Goal: Find specific page/section: Find specific page/section

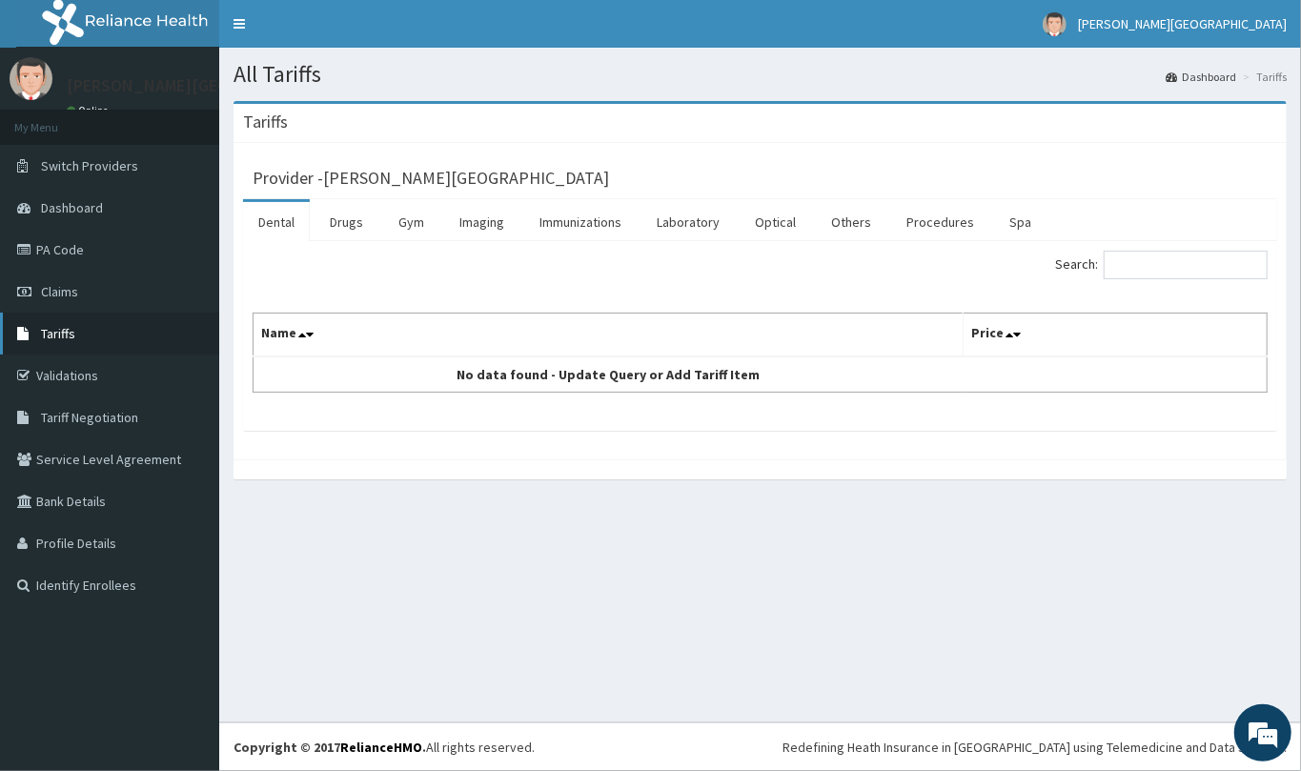
click at [72, 334] on span "Tariffs" at bounding box center [58, 333] width 34 height 17
click at [347, 217] on link "Drugs" at bounding box center [347, 222] width 64 height 40
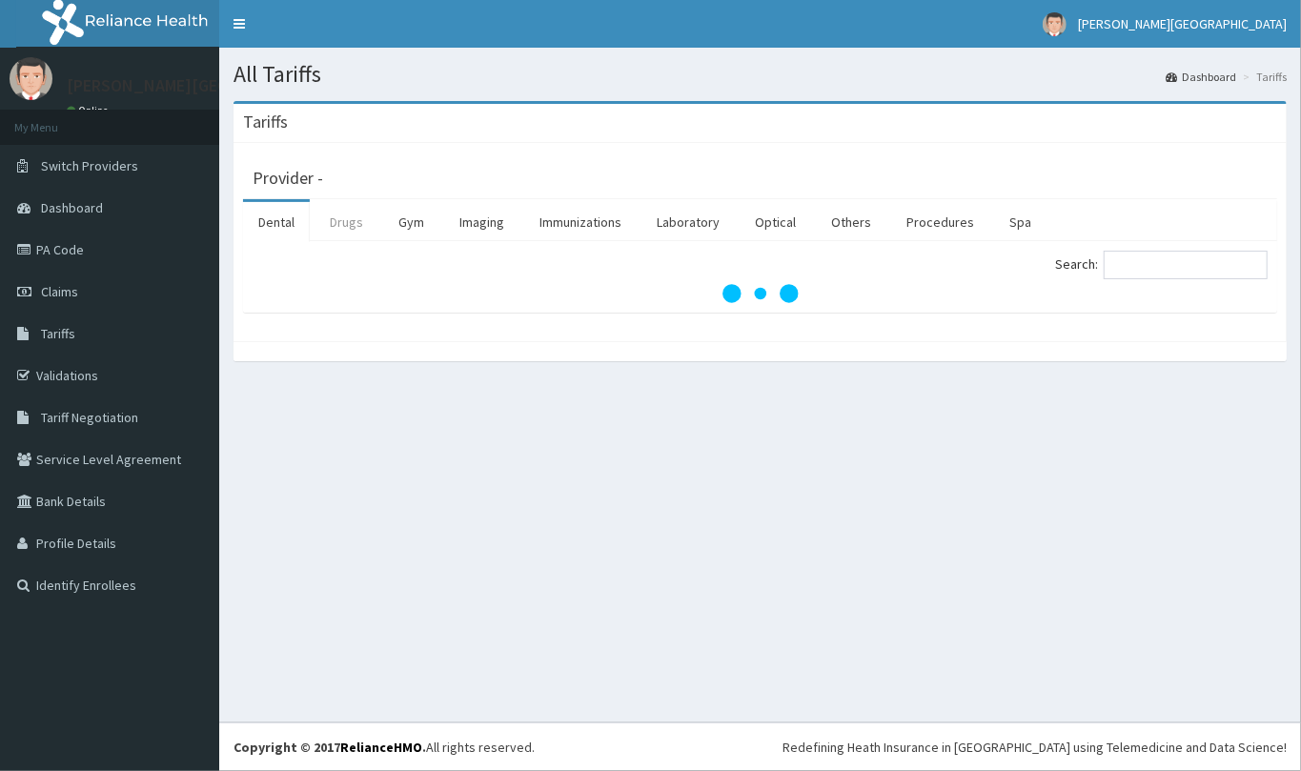
click at [340, 233] on link "Drugs" at bounding box center [347, 222] width 64 height 40
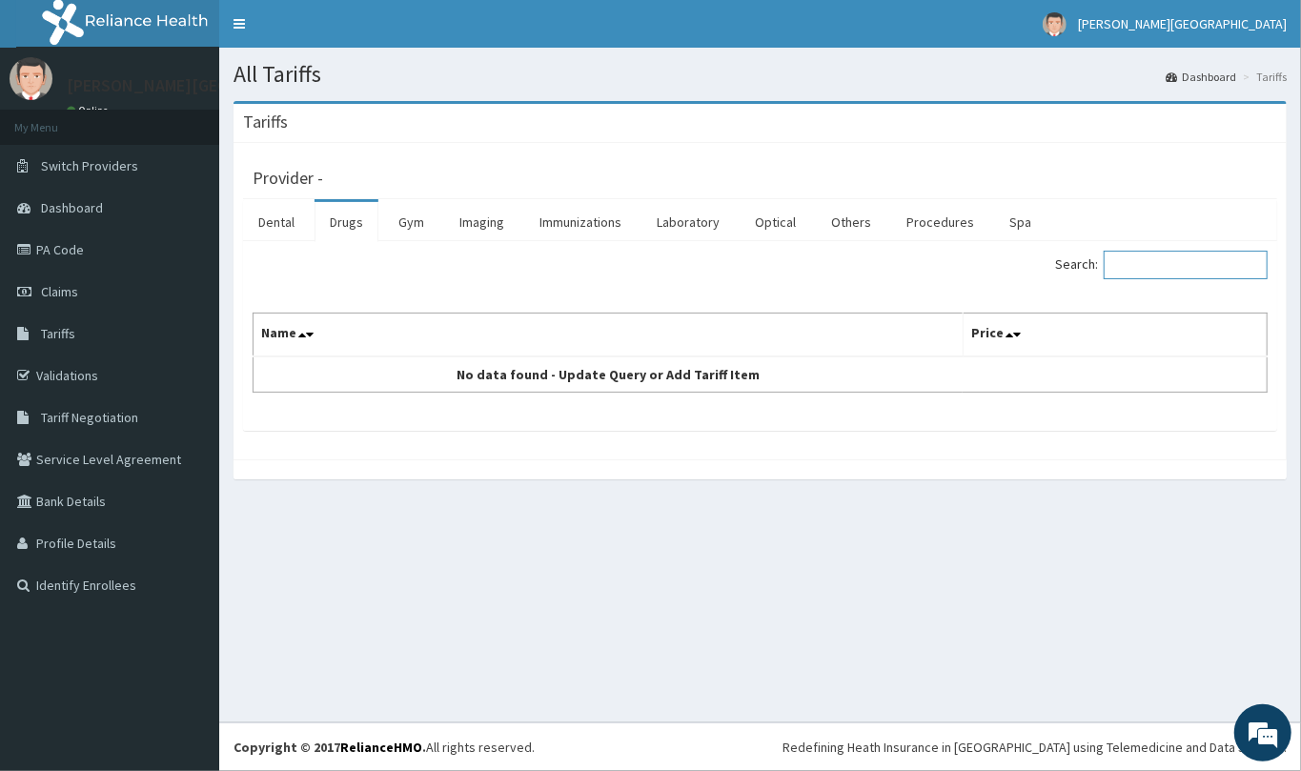
click at [1140, 275] on input "Search:" at bounding box center [1186, 265] width 164 height 29
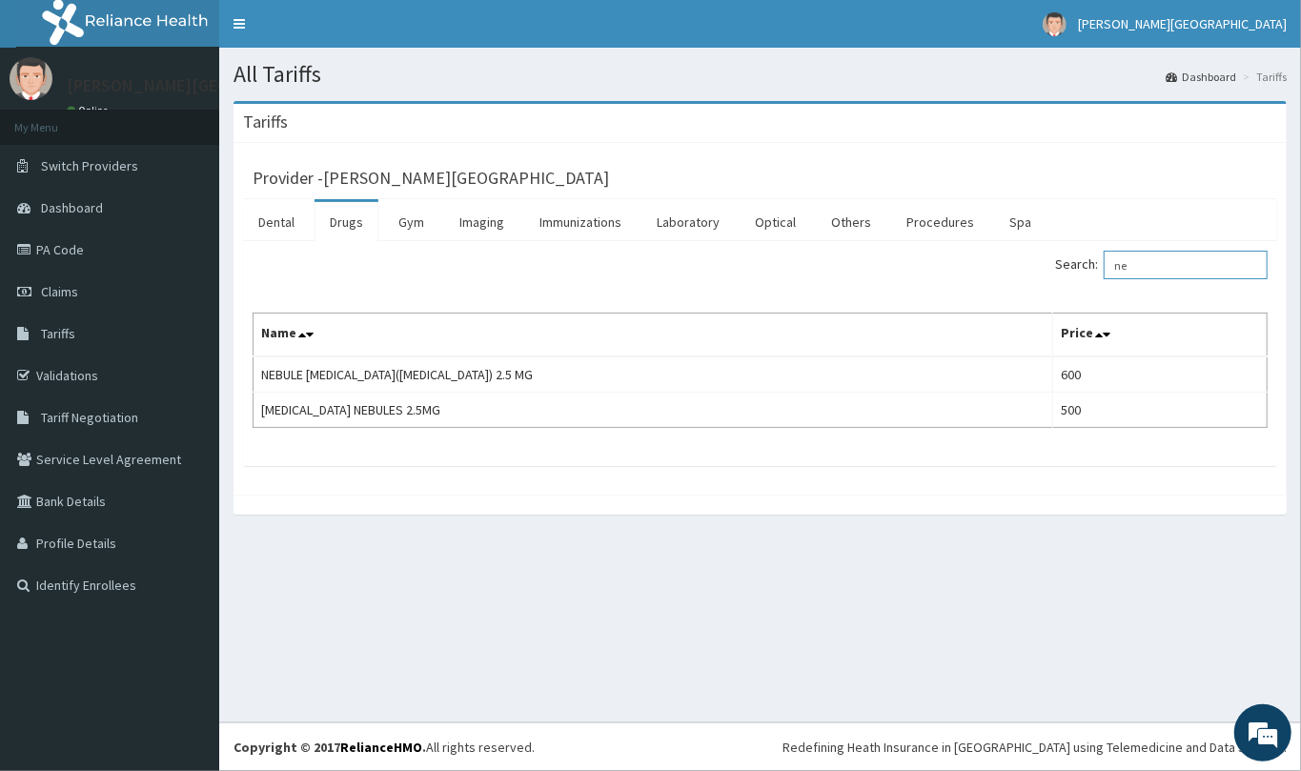
type input "n"
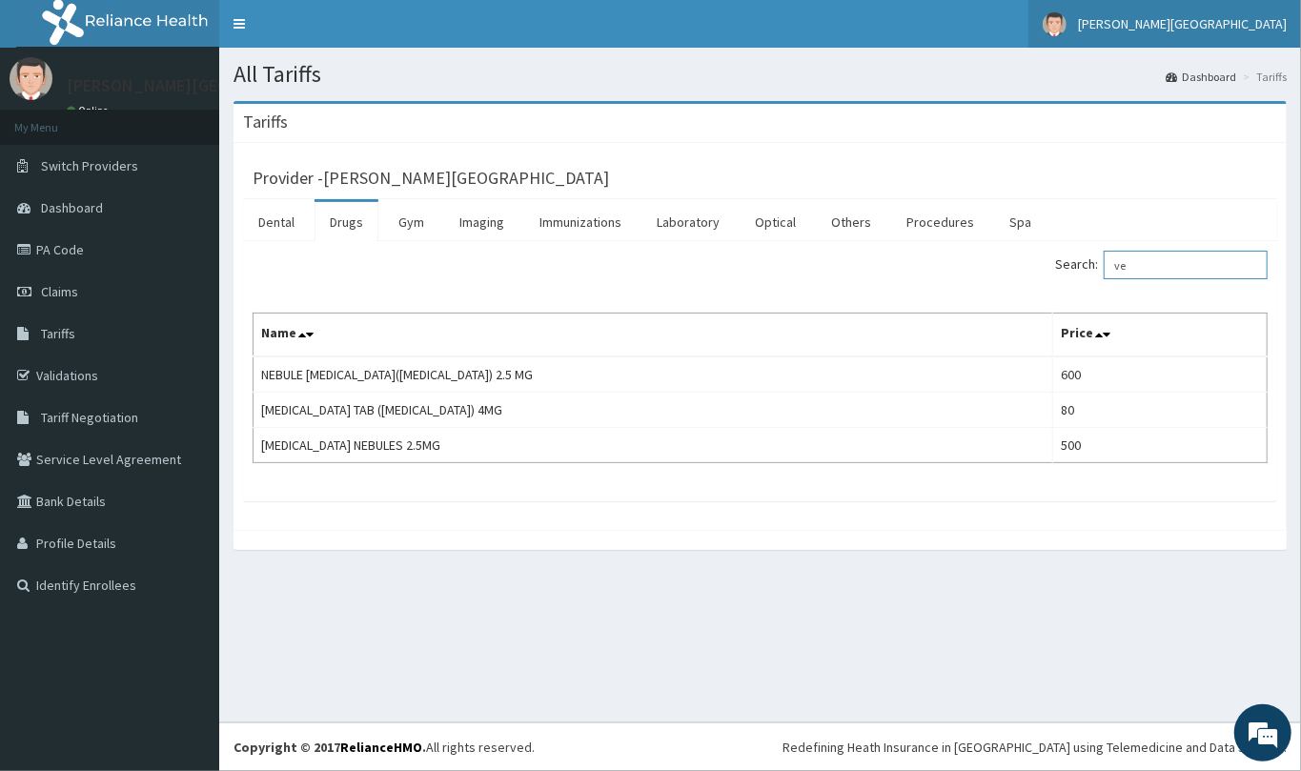
type input "v"
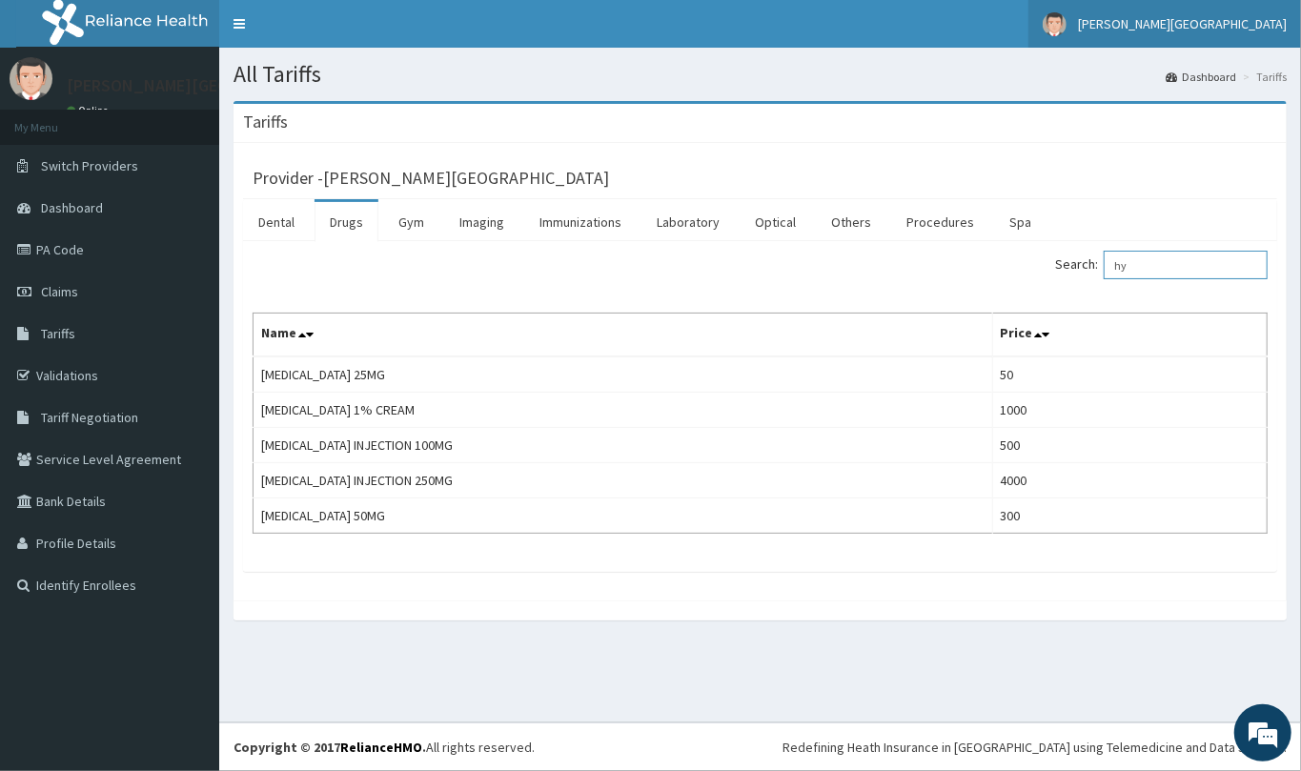
type input "h"
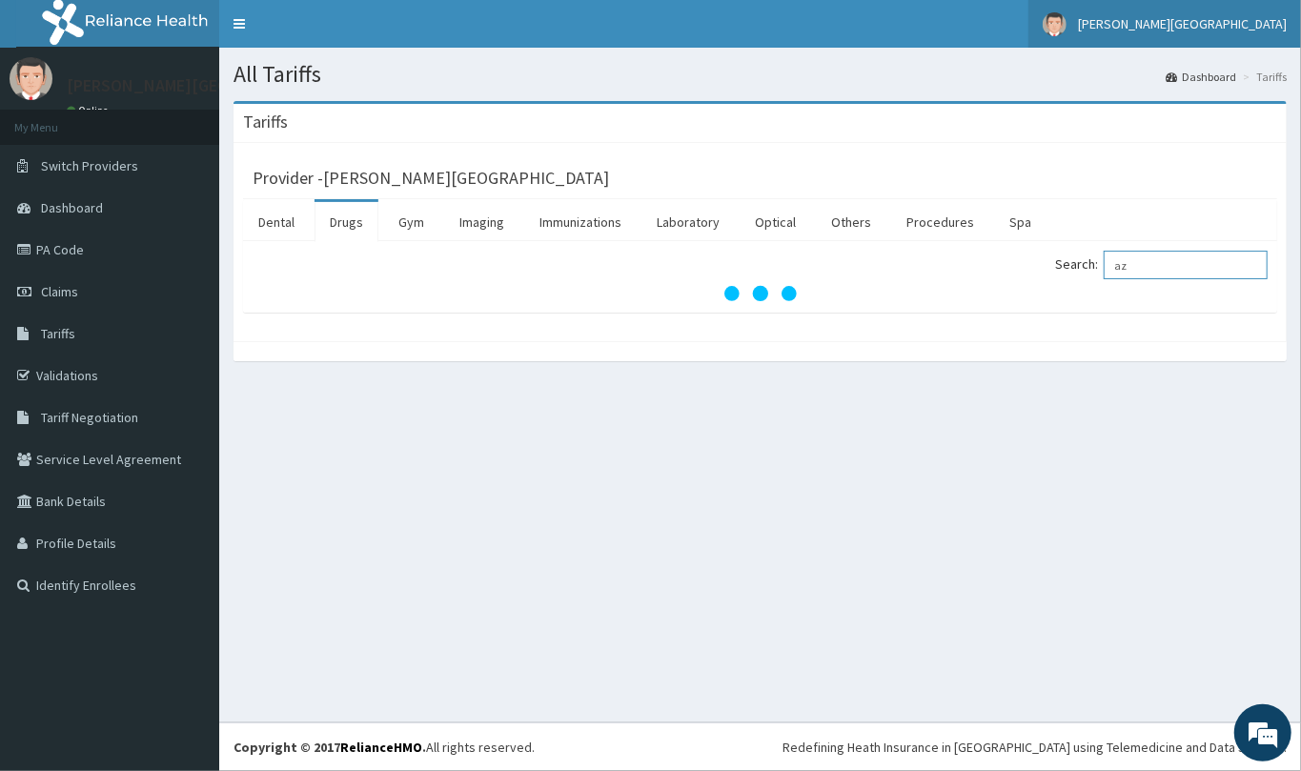
type input "a"
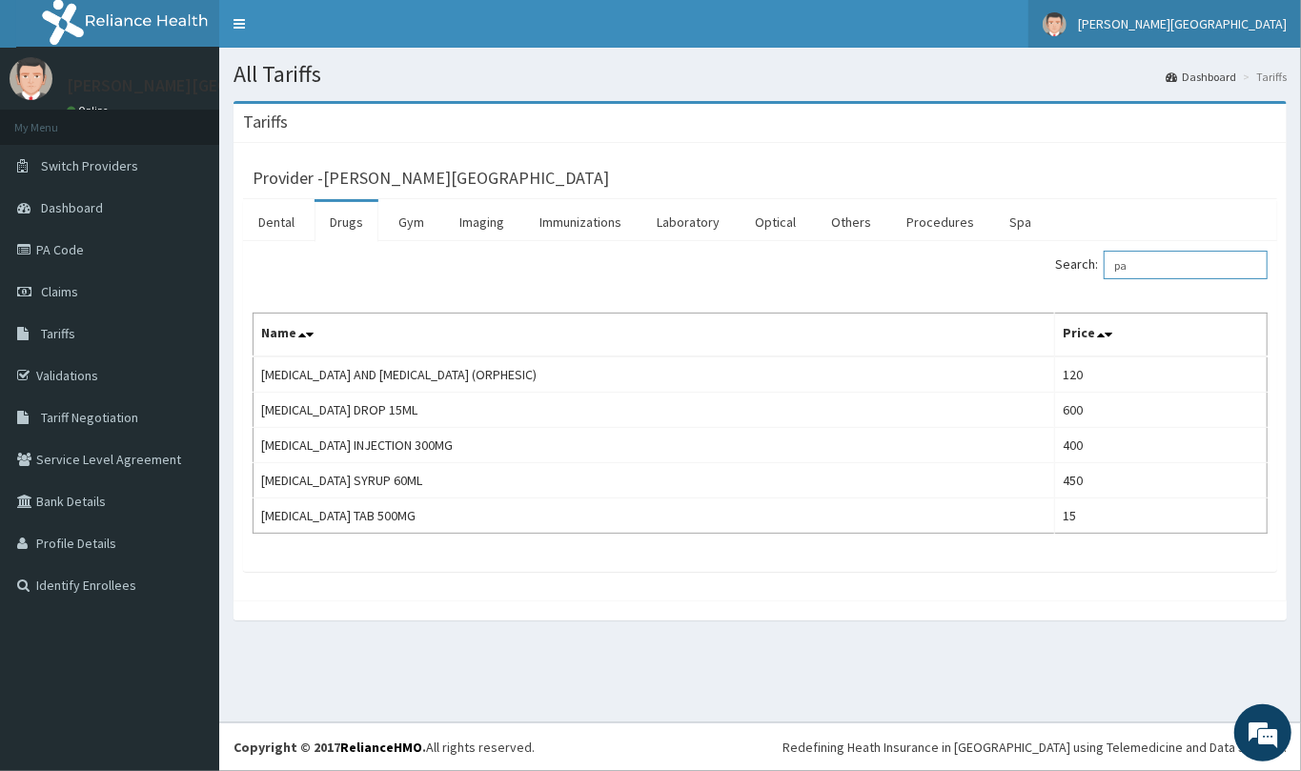
type input "p"
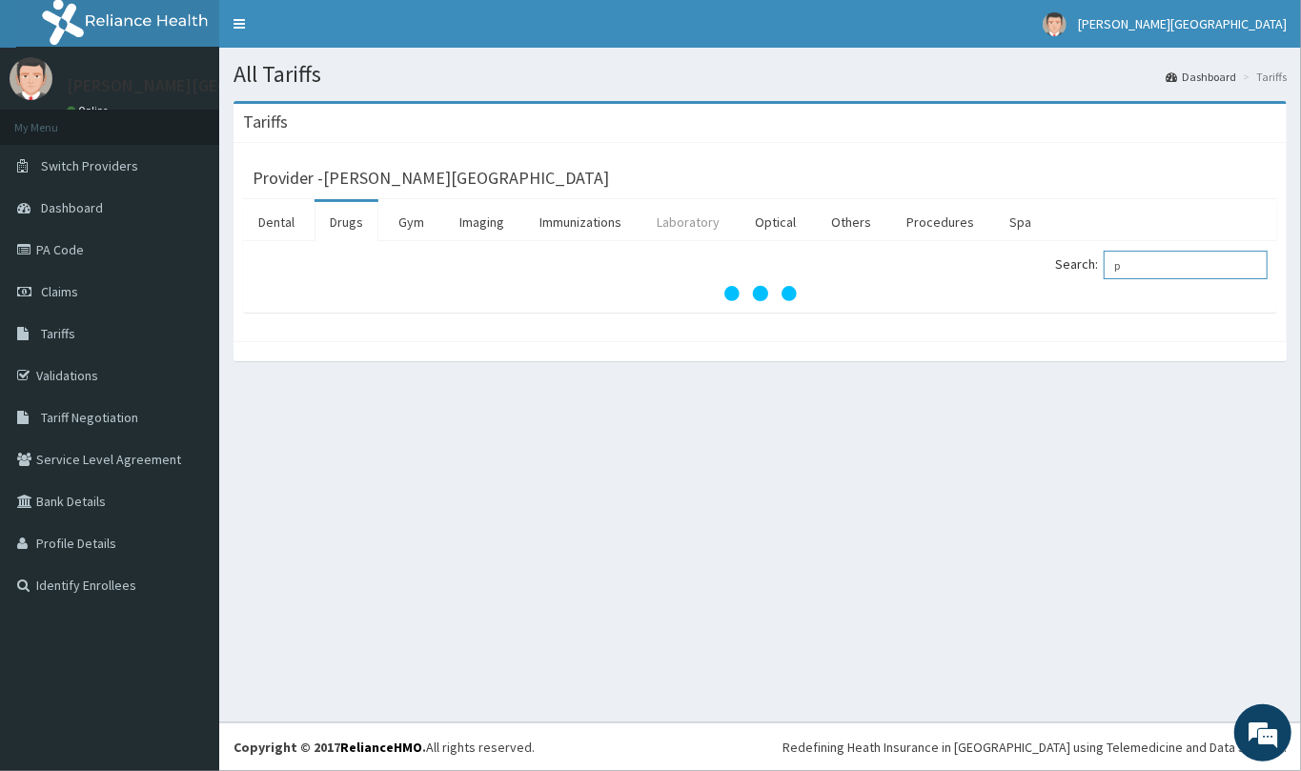
type input "p"
click at [684, 223] on link "Laboratory" at bounding box center [688, 222] width 93 height 40
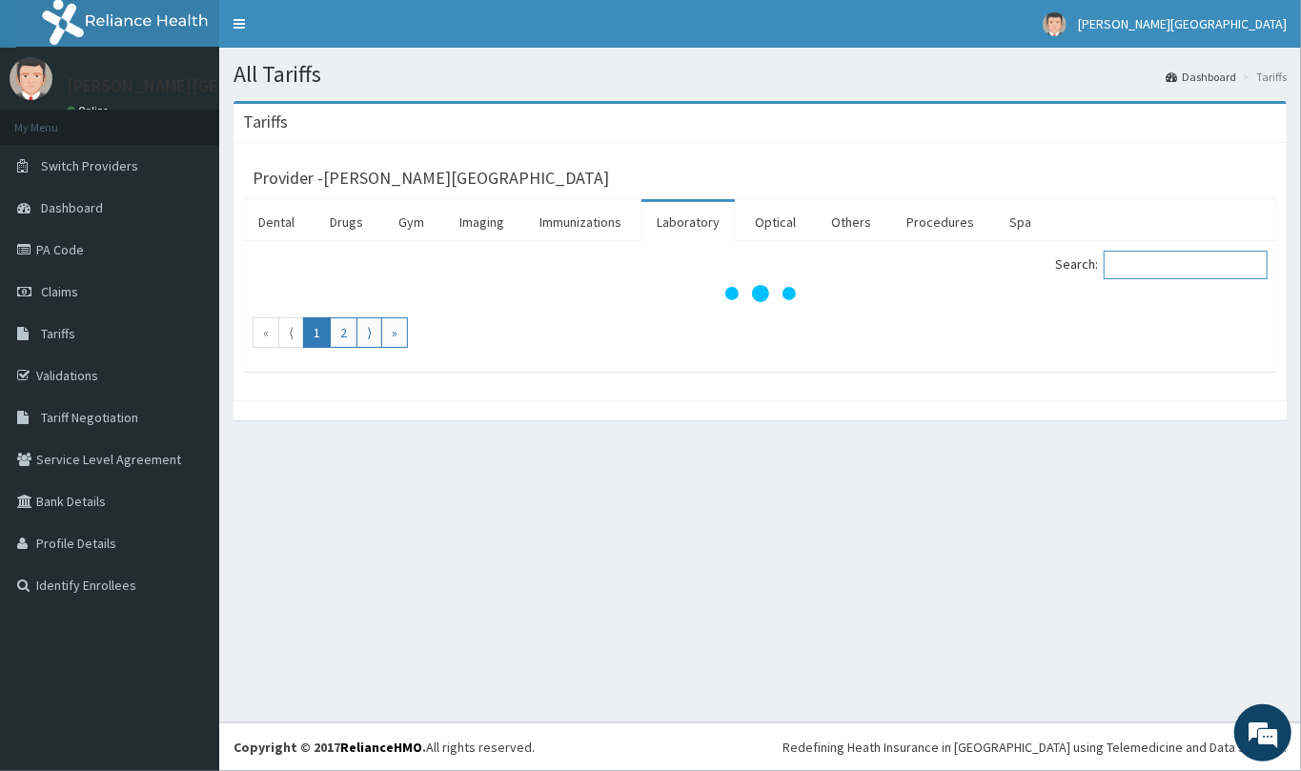
click at [1150, 265] on input "Search:" at bounding box center [1186, 265] width 164 height 29
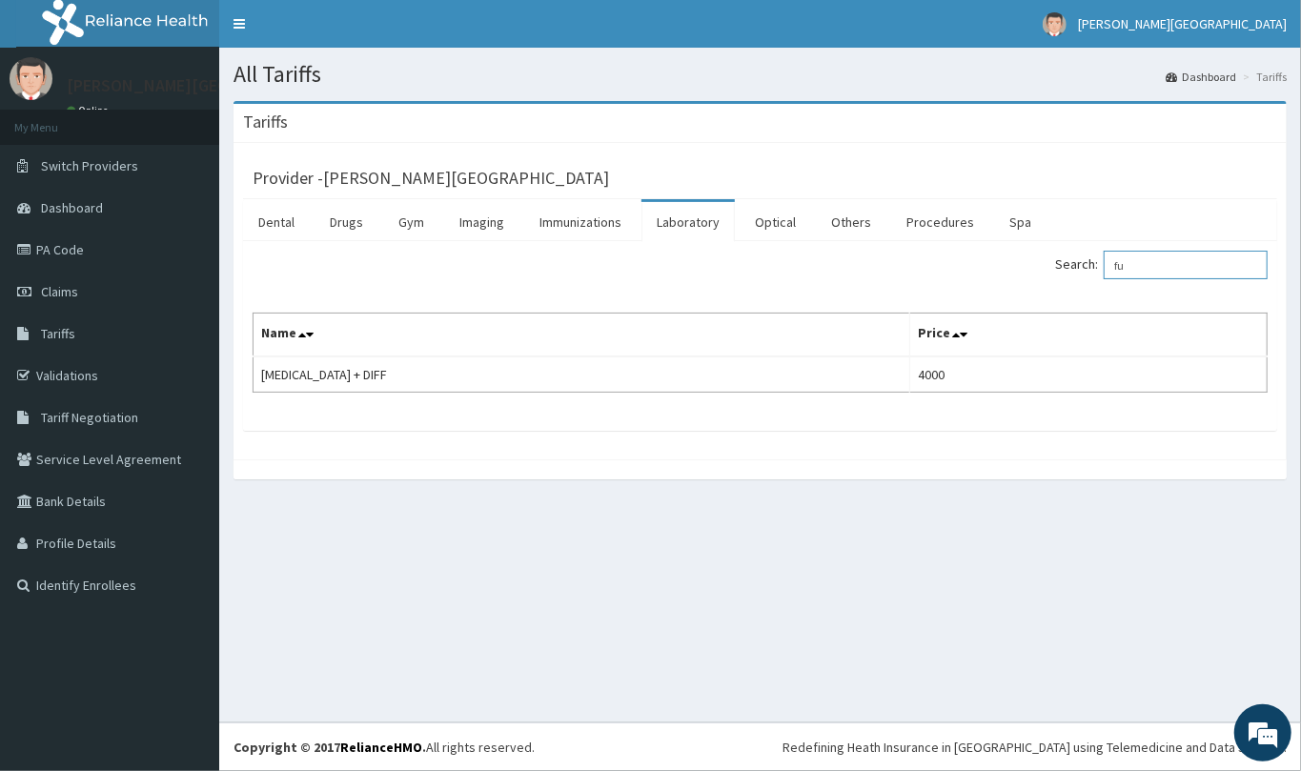
type input "f"
type input "s"
type input "esr"
click at [74, 248] on link "PA Code" at bounding box center [109, 250] width 219 height 42
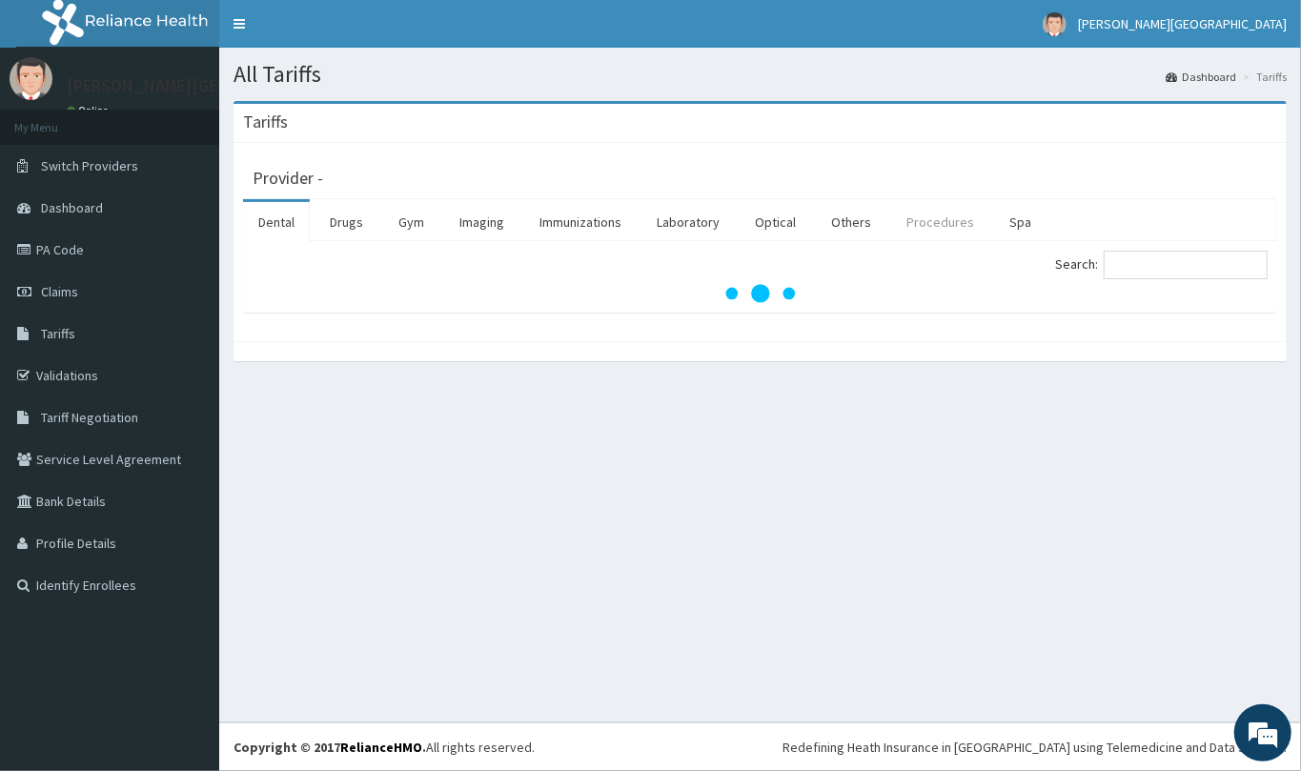
click at [931, 222] on link "Procedures" at bounding box center [940, 222] width 98 height 40
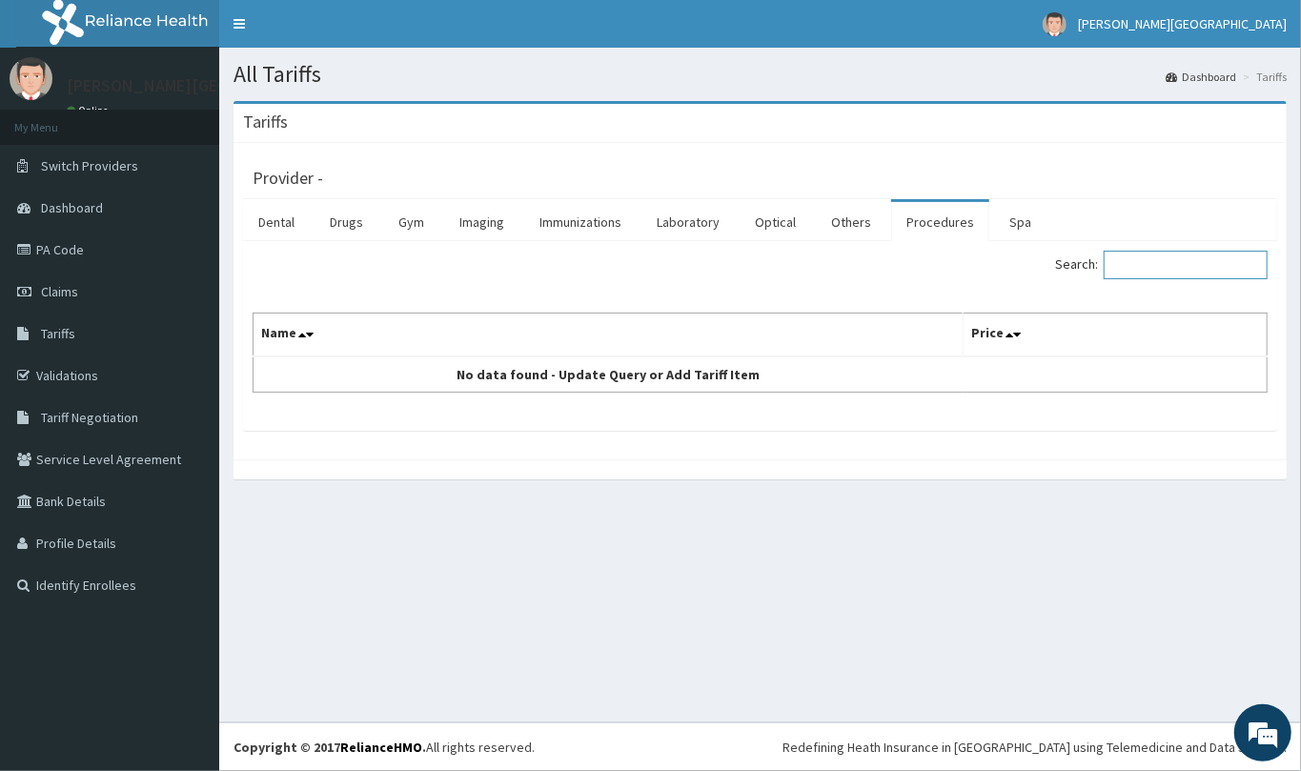
click at [1132, 267] on input "Search:" at bounding box center [1186, 265] width 164 height 29
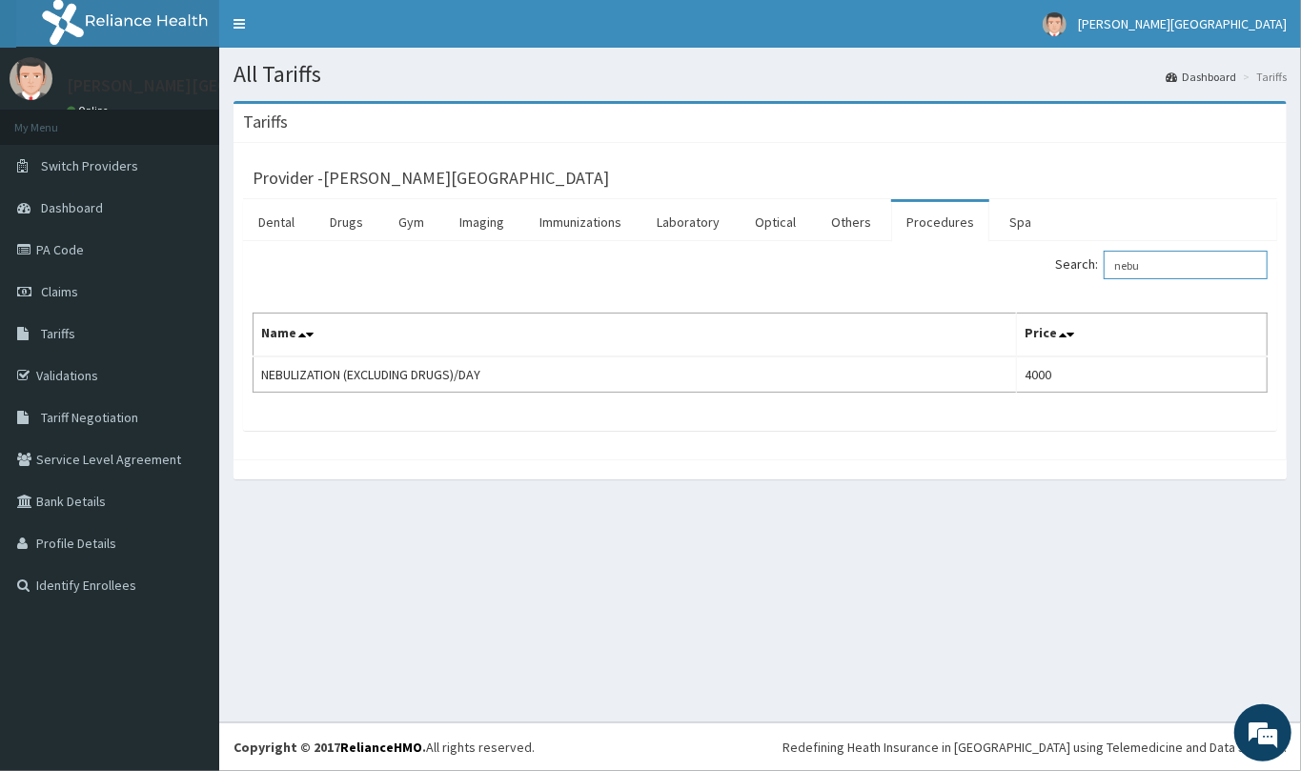
type input "nebu"
click at [51, 249] on link "PA Code" at bounding box center [109, 250] width 219 height 42
